Goal: Task Accomplishment & Management: Use online tool/utility

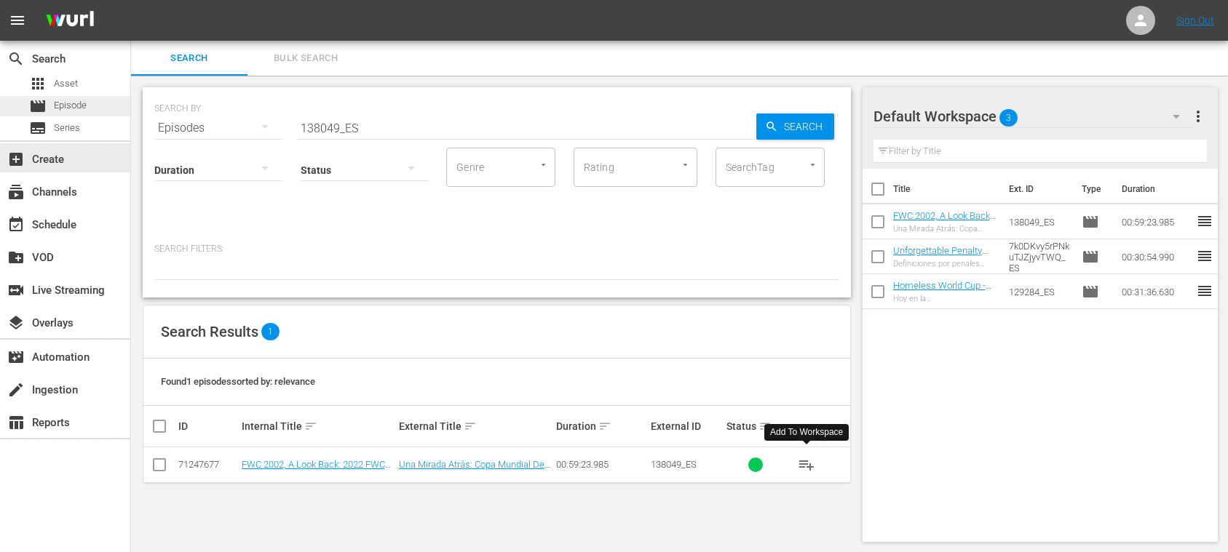
scroll to position [1, 0]
click at [85, 104] on span "Episode" at bounding box center [70, 105] width 33 height 15
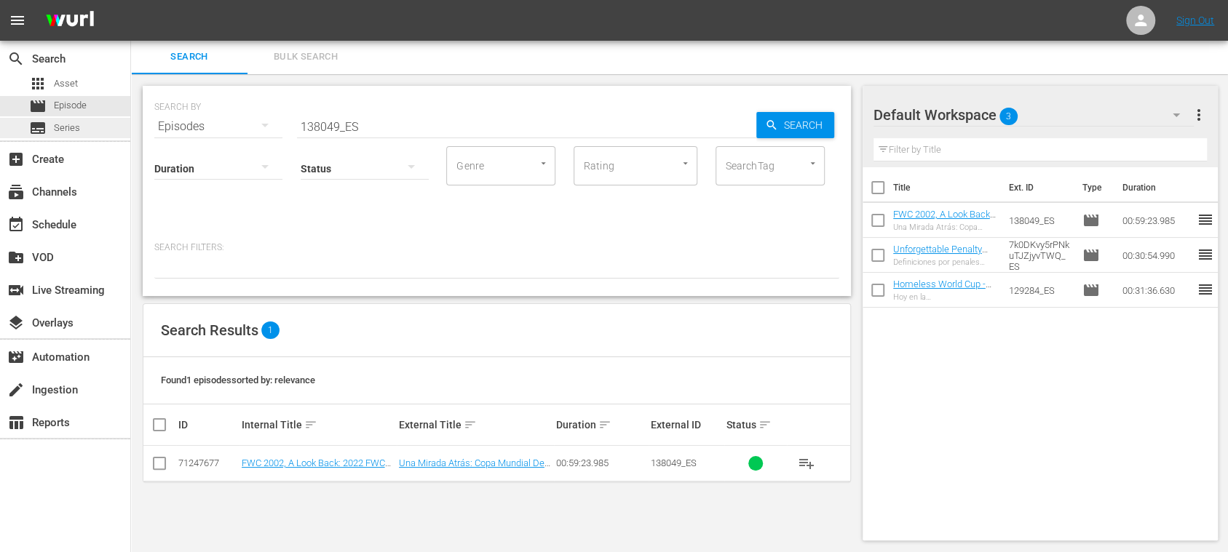
click at [73, 124] on span "Series" at bounding box center [67, 128] width 26 height 15
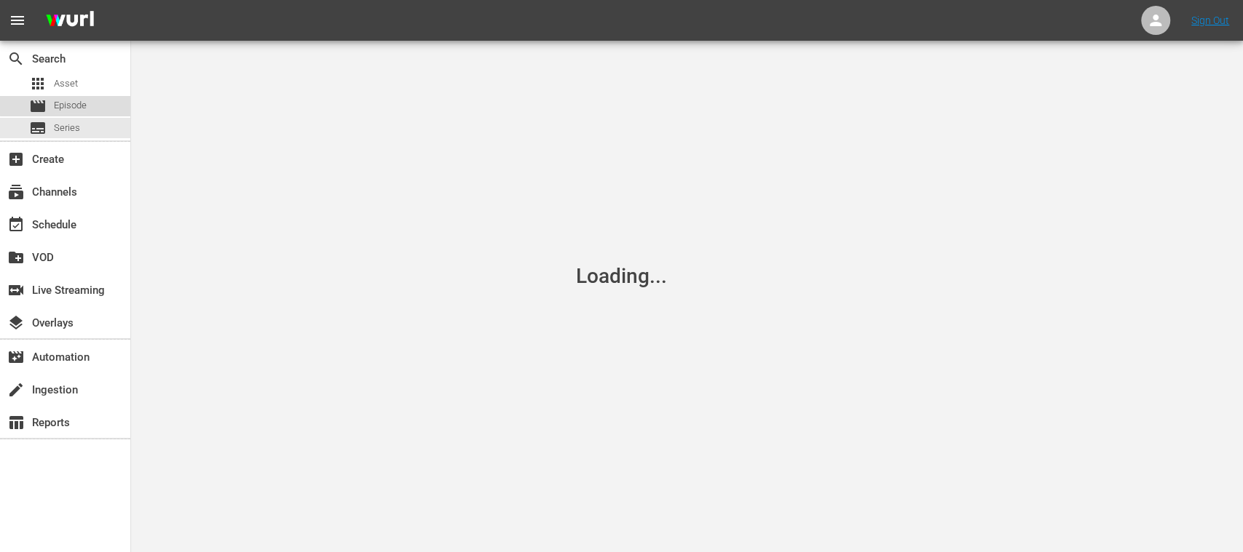
click at [76, 105] on span "Episode" at bounding box center [70, 105] width 33 height 15
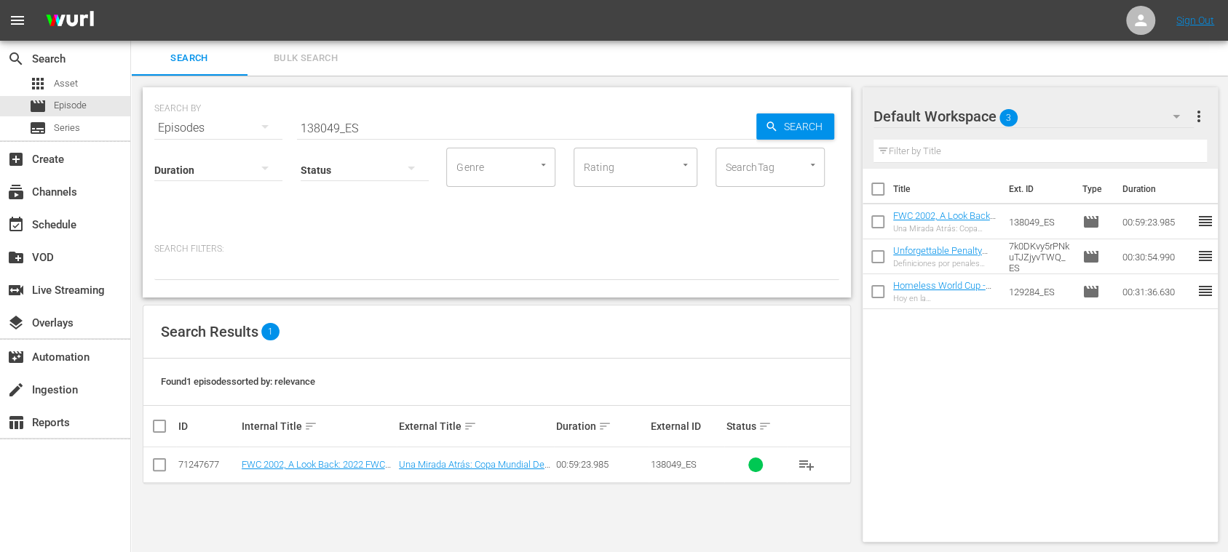
click at [62, 143] on div "add_box Create" at bounding box center [65, 158] width 130 height 33
click at [60, 132] on span "Series" at bounding box center [67, 128] width 26 height 15
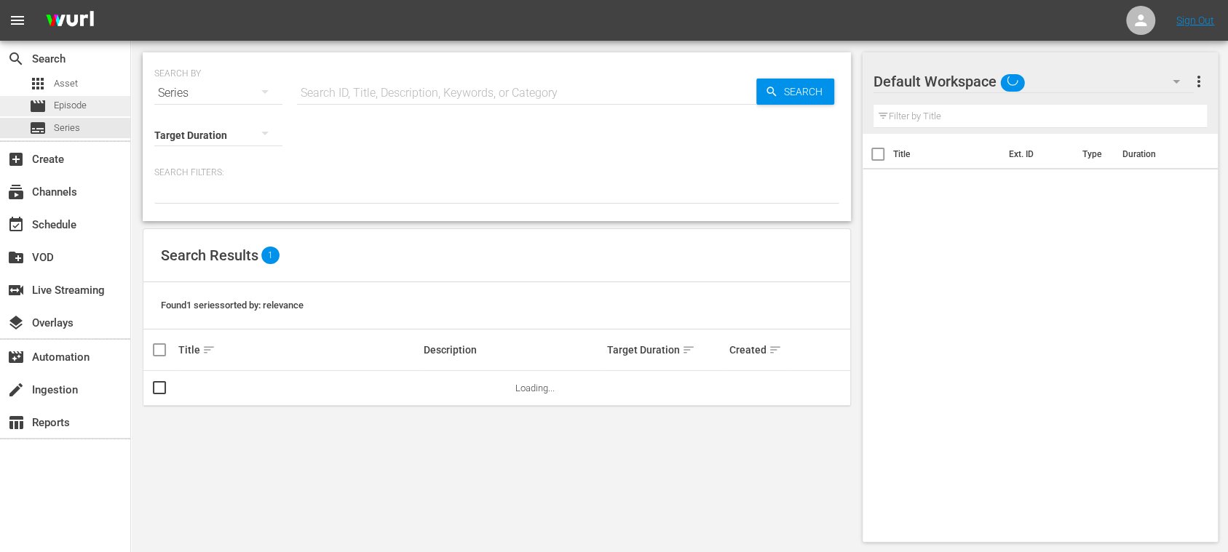
click at [66, 110] on span "Episode" at bounding box center [70, 105] width 33 height 15
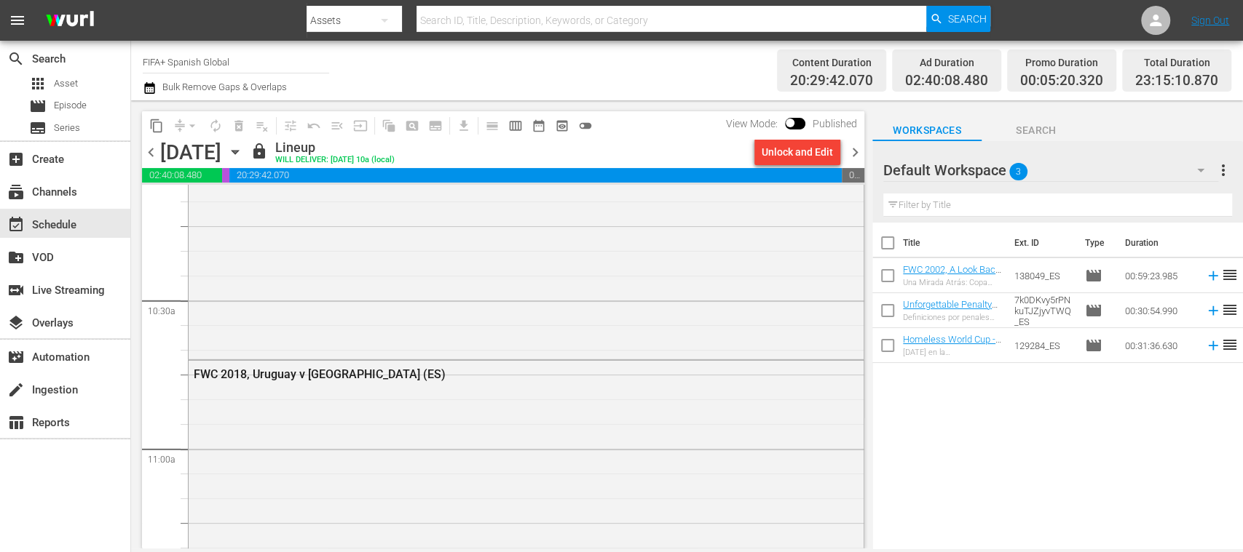
scroll to position [4456, 0]
